Goal: Contribute content: Add original content to the website for others to see

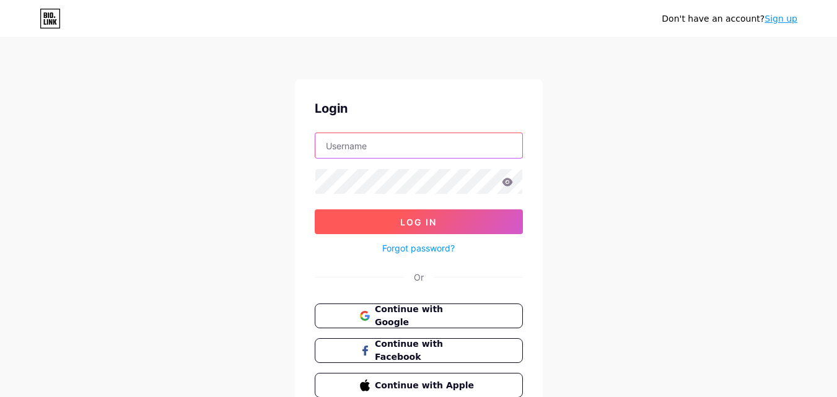
type input "[EMAIL_ADDRESS][DOMAIN_NAME]"
click at [441, 226] on button "Log In" at bounding box center [419, 221] width 208 height 25
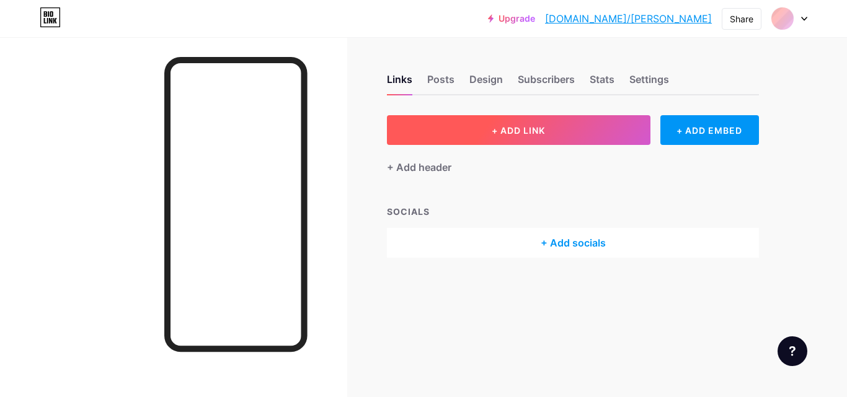
click at [572, 134] on button "+ ADD LINK" at bounding box center [518, 130] width 263 height 30
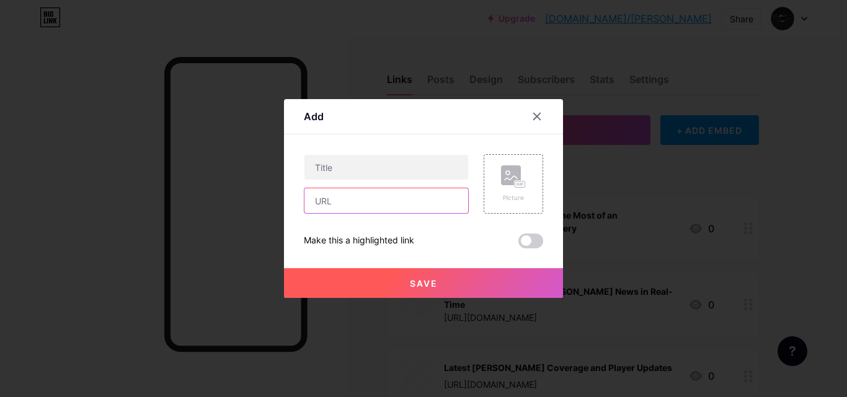
click at [394, 203] on input "text" at bounding box center [386, 200] width 164 height 25
paste input "[URL][DOMAIN_NAME]"
type input "[URL][DOMAIN_NAME]"
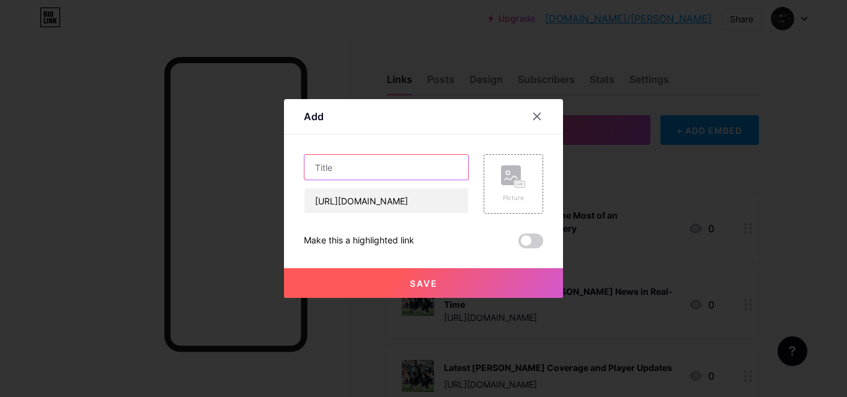
click at [398, 162] on input "text" at bounding box center [386, 167] width 164 height 25
paste input "Insights on the [PERSON_NAME] Coverage: 2025 Mid Season Detailed Reporting"
type input "Insights on the [PERSON_NAME] Coverage: 2025 Mid Season Detailed Reporting"
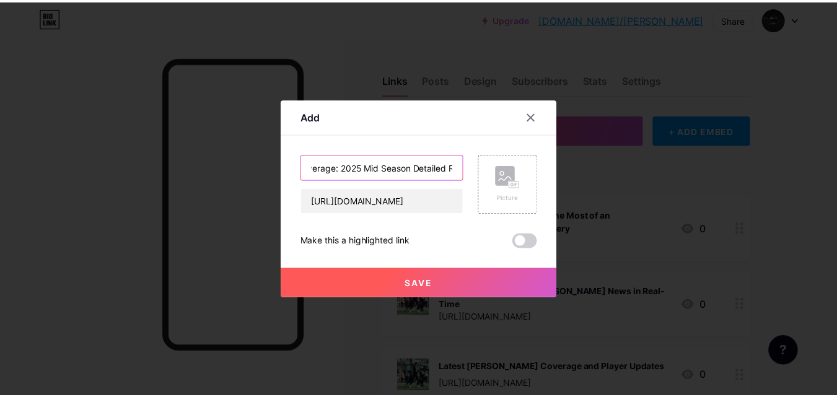
scroll to position [0, 0]
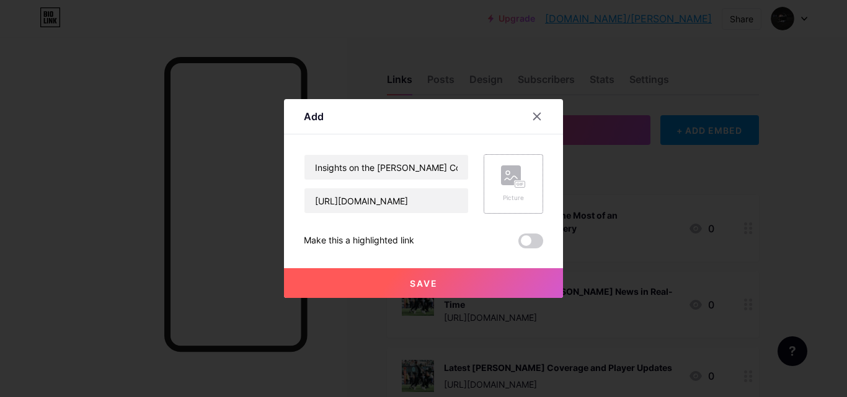
click at [509, 179] on rect at bounding box center [511, 175] width 20 height 20
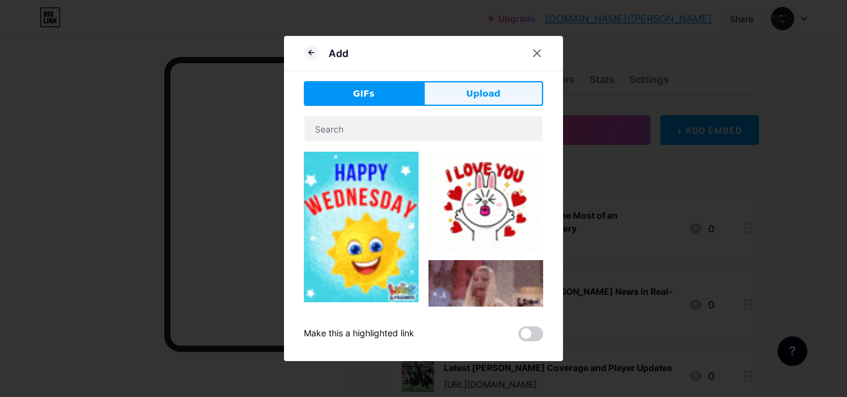
click at [502, 95] on button "Upload" at bounding box center [483, 93] width 120 height 25
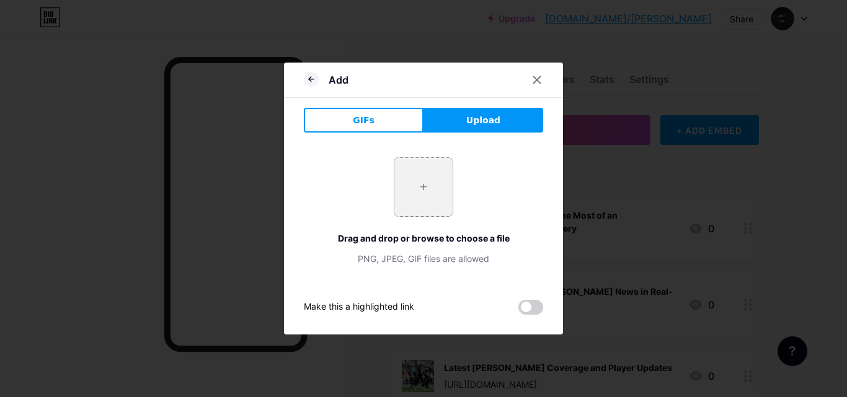
click at [429, 174] on input "file" at bounding box center [423, 187] width 58 height 58
type input "C:\fakepath\[PERSON_NAME] Coverage.jpg"
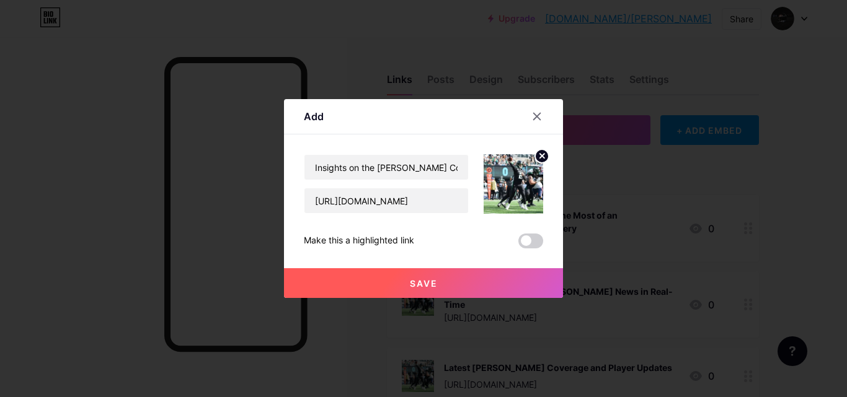
click at [455, 283] on button "Save" at bounding box center [423, 283] width 279 height 30
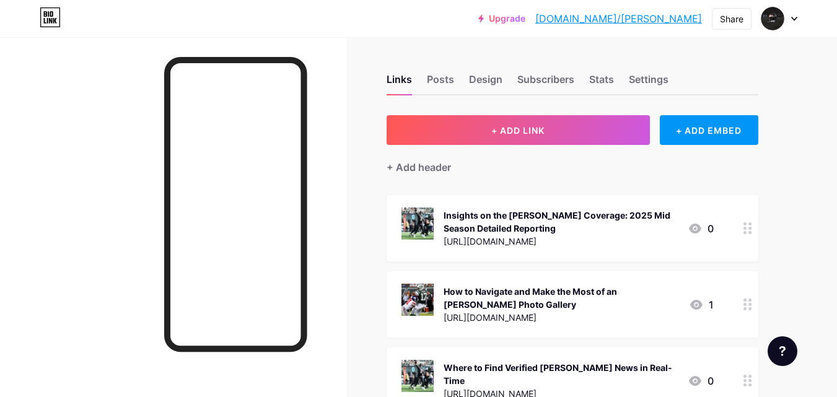
click at [620, 15] on link "[DOMAIN_NAME]/[PERSON_NAME]" at bounding box center [618, 18] width 167 height 15
click at [620, 22] on link "[DOMAIN_NAME]/[PERSON_NAME]" at bounding box center [618, 18] width 167 height 15
click at [791, 16] on div at bounding box center [780, 18] width 36 height 22
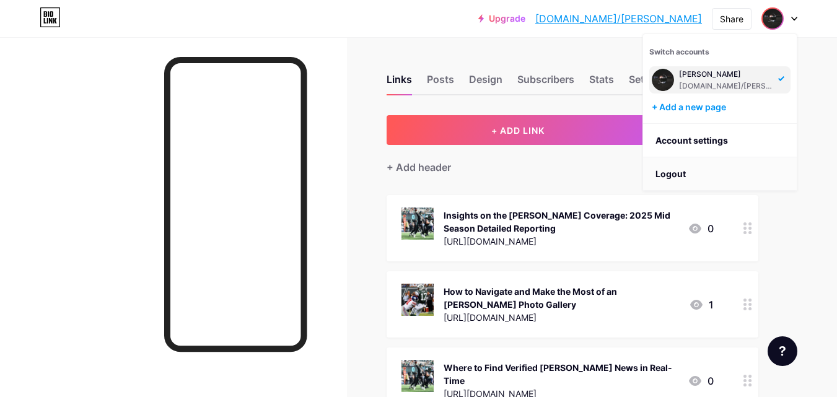
click at [674, 175] on li "Logout" at bounding box center [720, 173] width 154 height 33
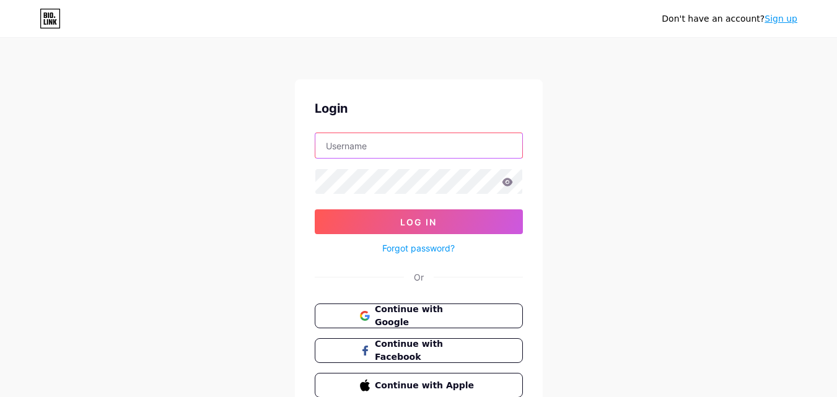
type input "[EMAIL_ADDRESS][DOMAIN_NAME]"
